Goal: Obtain resource: Download file/media

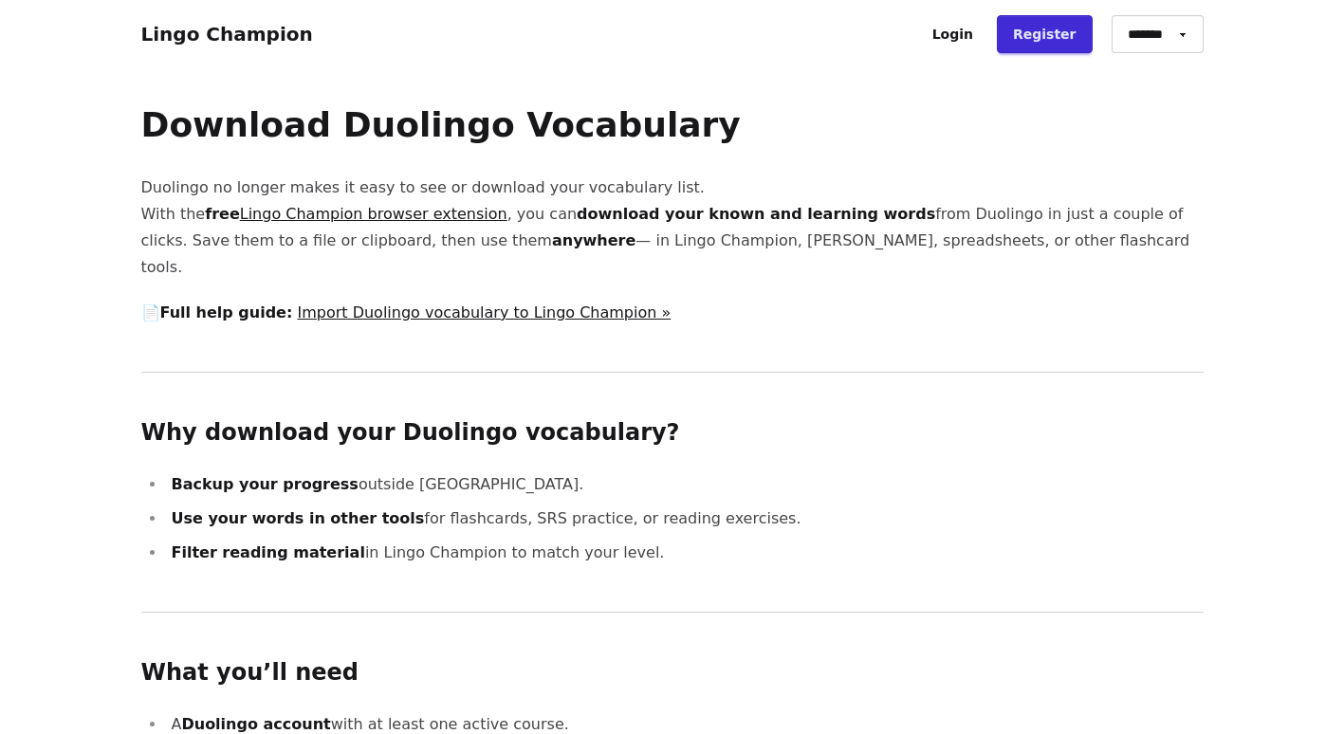
click at [383, 218] on link "Lingo Champion browser extension" at bounding box center [374, 214] width 268 height 18
